Goal: Find specific page/section: Find specific page/section

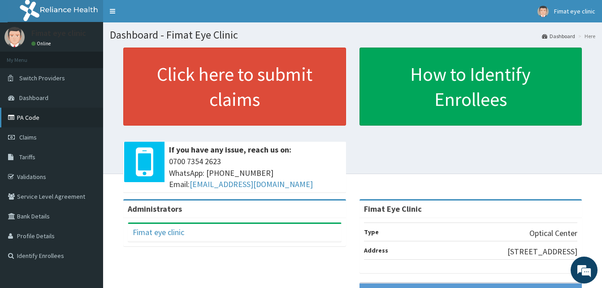
drag, startPoint x: 0, startPoint y: 0, endPoint x: 52, endPoint y: 113, distance: 124.5
click at [52, 113] on link "PA Code" at bounding box center [51, 117] width 103 height 20
click at [51, 123] on link "PA Code" at bounding box center [51, 117] width 103 height 20
